Goal: Navigation & Orientation: Find specific page/section

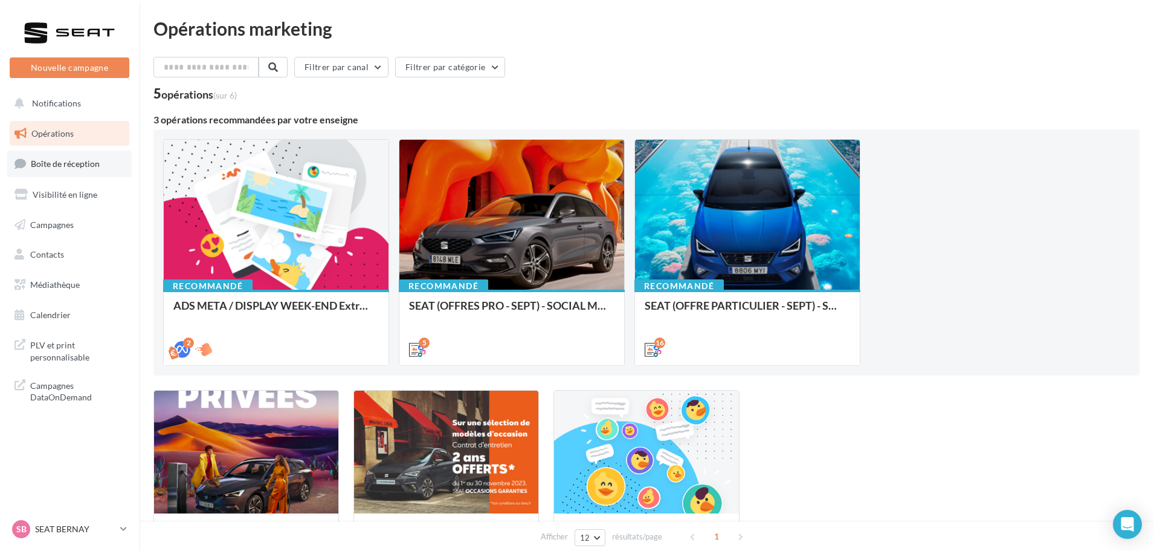
click at [77, 163] on span "Boîte de réception" at bounding box center [65, 163] width 69 height 10
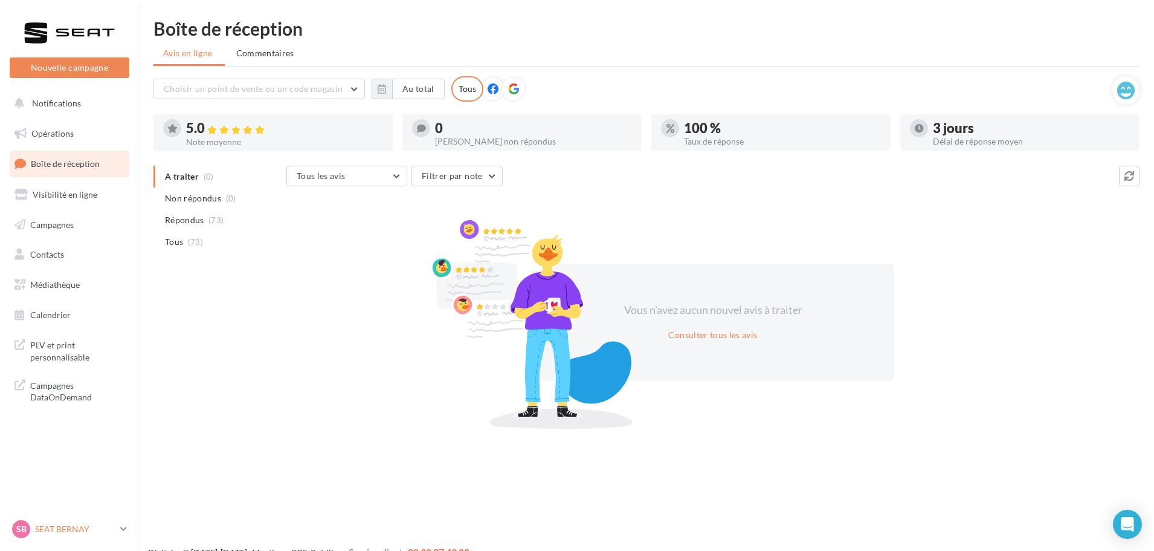
click at [89, 527] on p "SEAT BERNAY" at bounding box center [75, 529] width 80 height 12
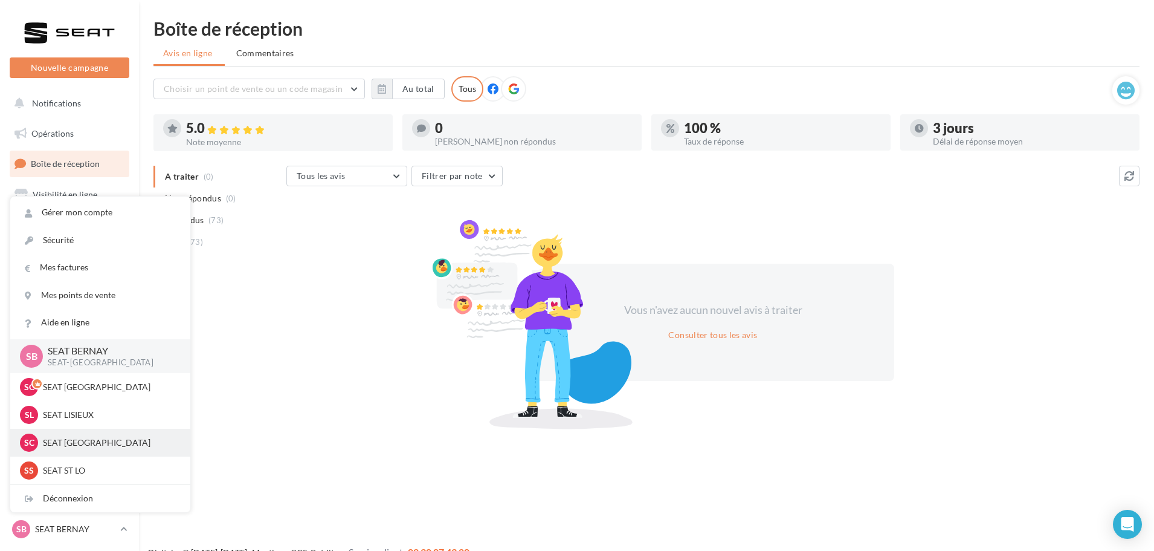
click at [87, 442] on p "SEAT [GEOGRAPHIC_DATA]" at bounding box center [109, 442] width 133 height 12
